Goal: Transaction & Acquisition: Book appointment/travel/reservation

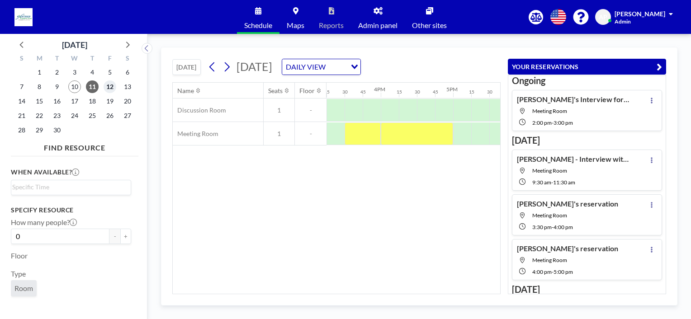
click at [110, 86] on span "12" at bounding box center [110, 86] width 13 height 13
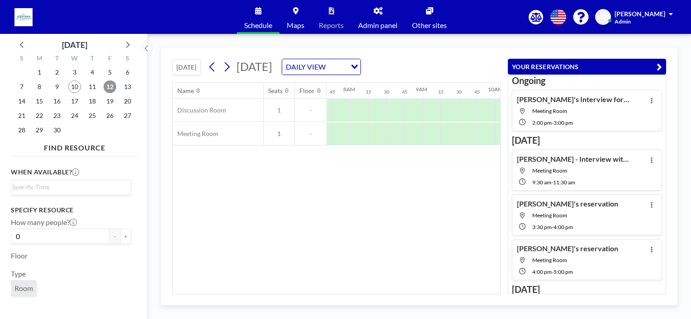
scroll to position [0, 561]
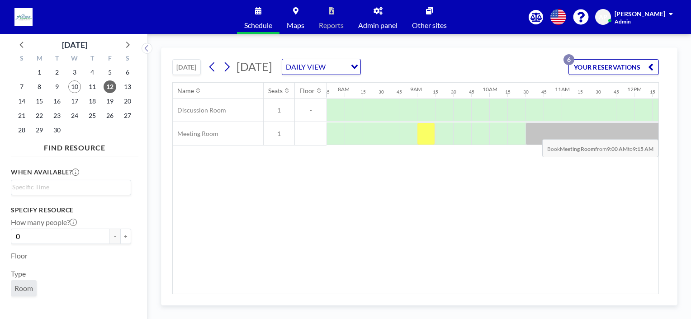
click at [425, 132] on div at bounding box center [426, 134] width 18 height 23
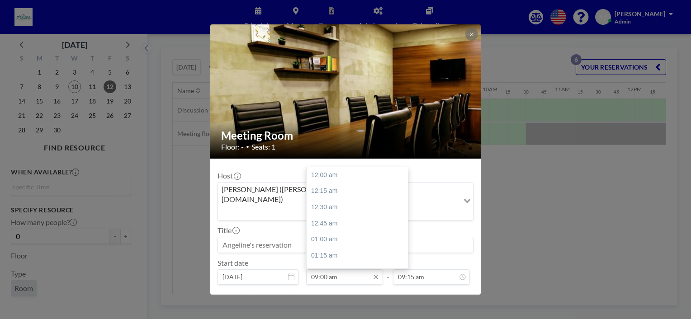
scroll to position [580, 0]
click at [331, 270] on input "09:00 am" at bounding box center [344, 277] width 77 height 15
click at [328, 199] on div "09:30 am" at bounding box center [360, 207] width 106 height 16
type input "09:30 am"
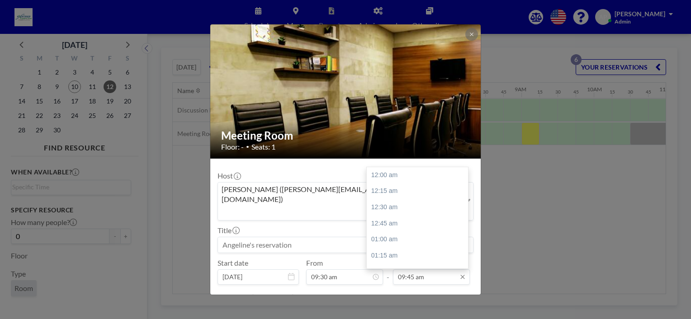
scroll to position [628, 0]
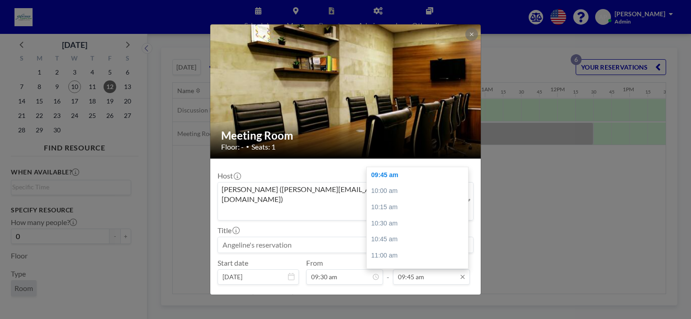
click at [396, 270] on input "09:45 am" at bounding box center [431, 277] width 77 height 15
click at [387, 216] on div "10:30 am" at bounding box center [420, 224] width 106 height 16
type input "10:30 am"
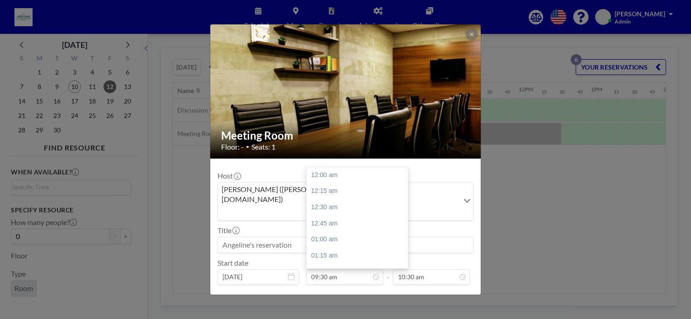
scroll to position [611, 0]
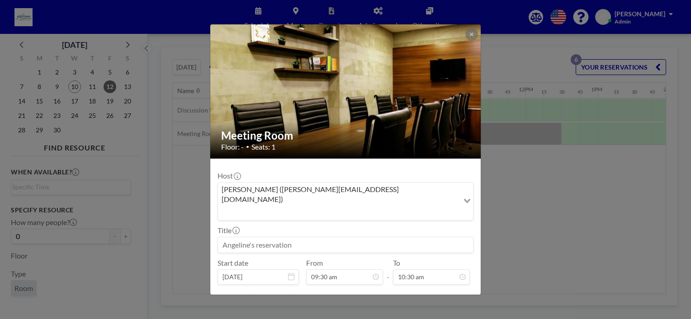
click at [284, 237] on input at bounding box center [345, 244] width 255 height 15
click at [291, 237] on input "[PERSON_NAME] - Interview fpr AE" at bounding box center [345, 244] width 255 height 15
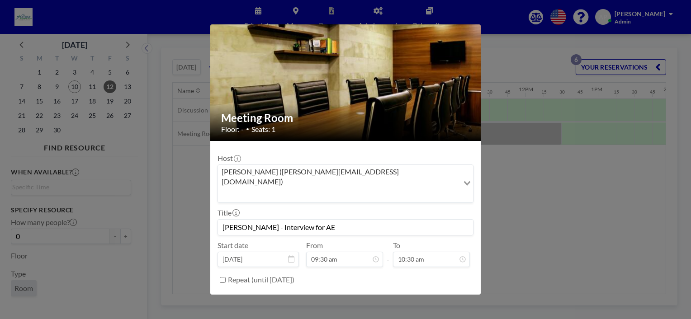
scroll to position [676, 0]
type input "[PERSON_NAME] - Interview for AE"
click at [448, 295] on button "BOOK NOW" at bounding box center [451, 303] width 46 height 16
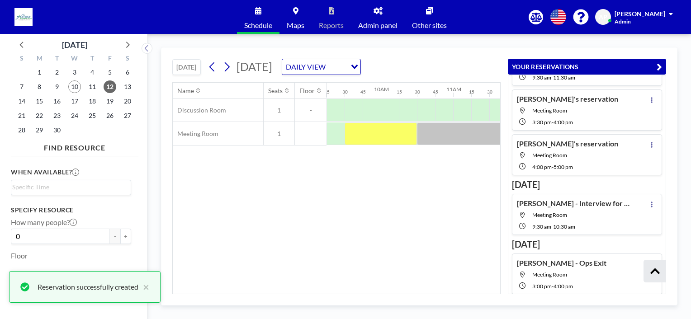
scroll to position [106, 0]
